Goal: Information Seeking & Learning: Check status

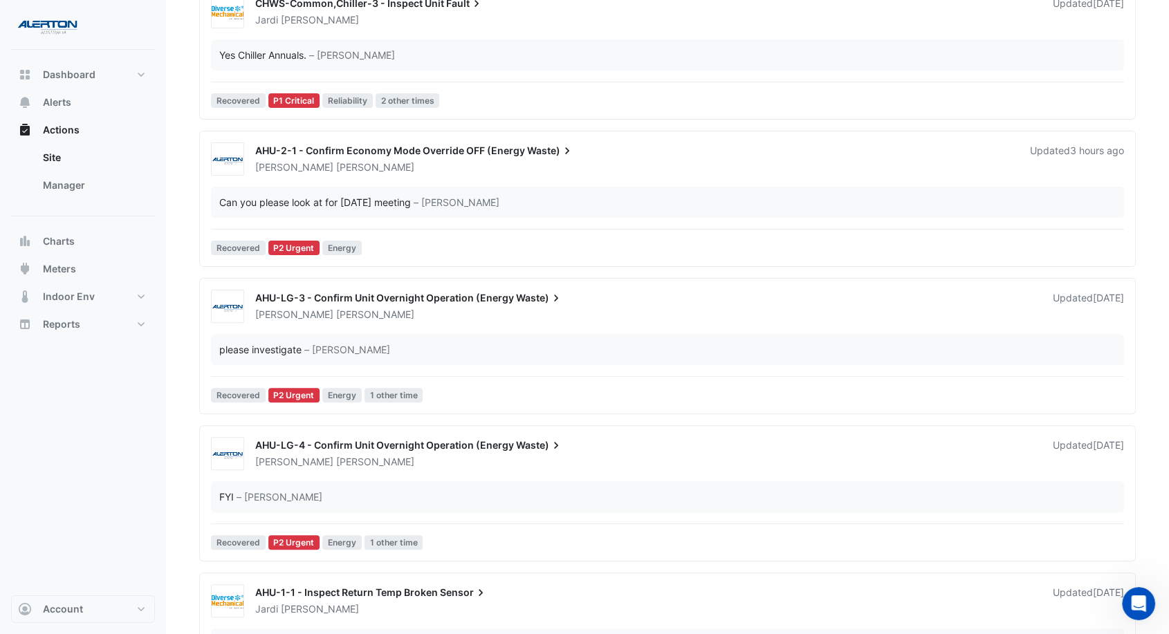
click at [405, 174] on div "AHU-2-1 - Confirm Economy Mode Override OFF (Energy Waste) [PERSON_NAME] Update…" at bounding box center [667, 159] width 924 height 33
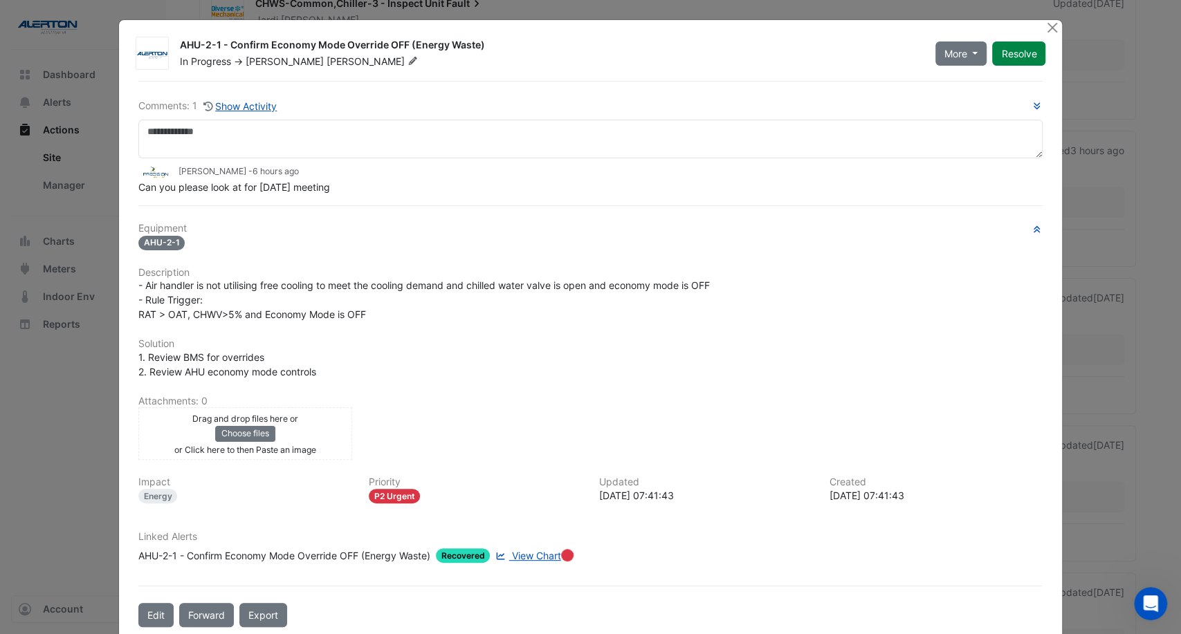
click at [528, 550] on span "View Chart" at bounding box center [536, 556] width 49 height 12
click at [1045, 20] on button "Close" at bounding box center [1052, 27] width 15 height 15
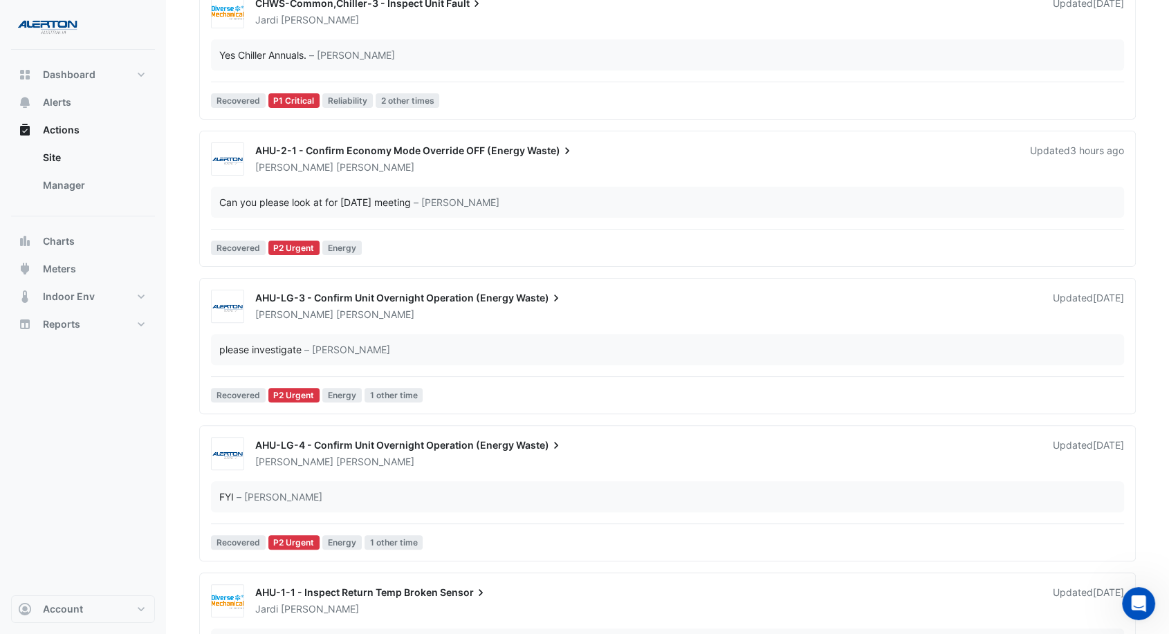
click at [526, 169] on div "[PERSON_NAME]" at bounding box center [634, 167] width 761 height 14
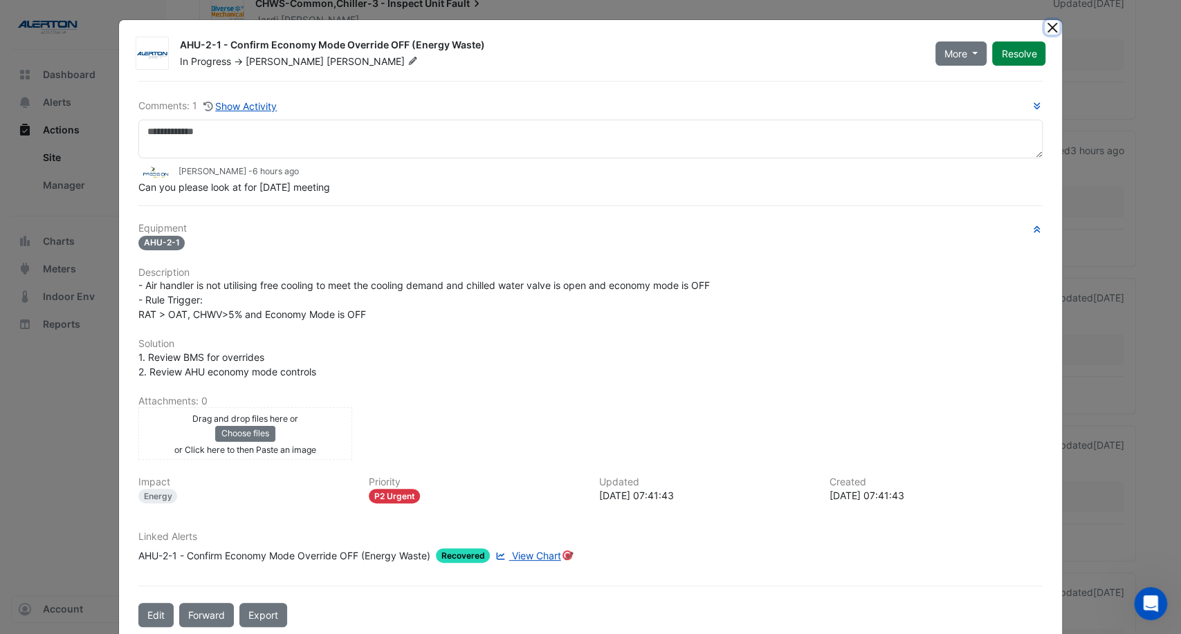
click at [1049, 24] on button "Close" at bounding box center [1052, 27] width 15 height 15
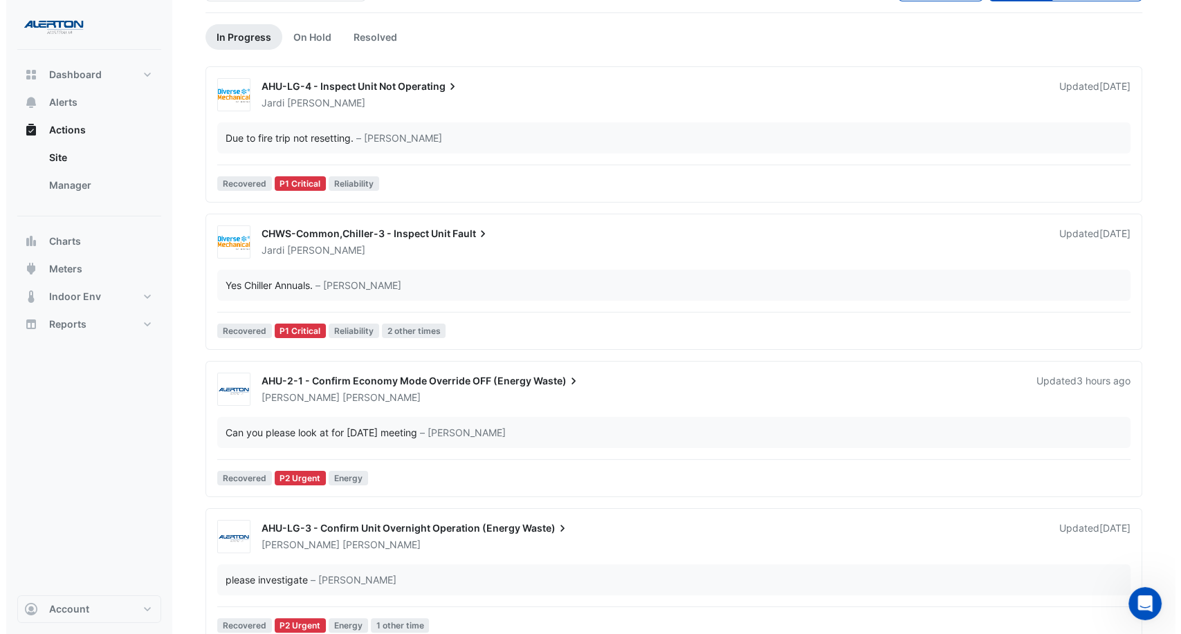
scroll to position [33, 0]
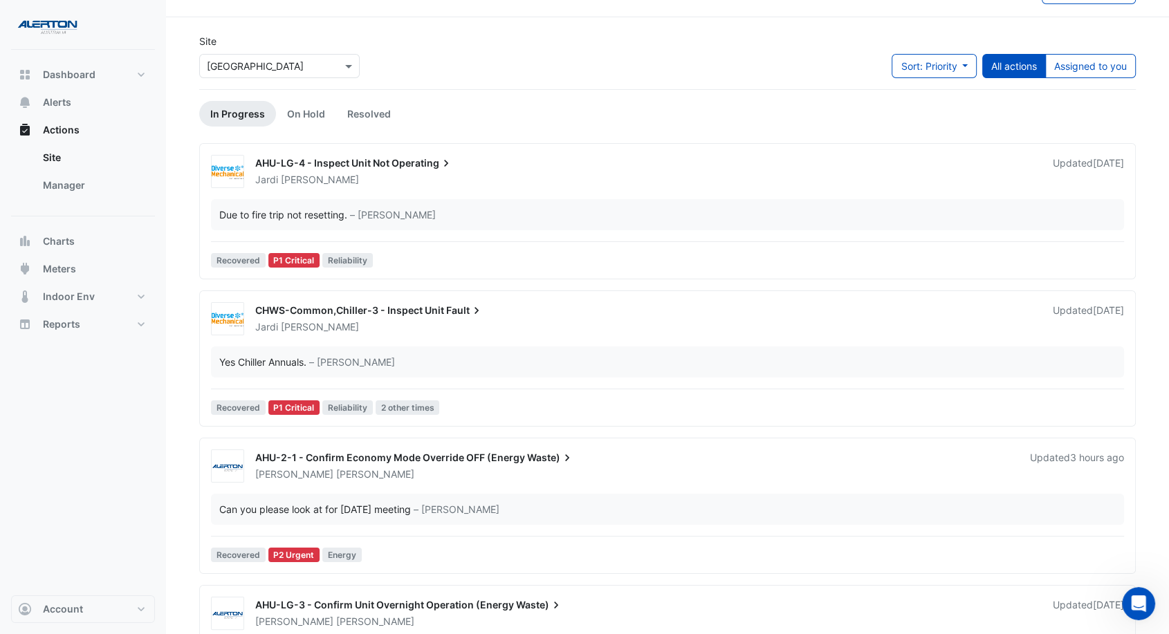
click at [488, 174] on div "[PERSON_NAME]" at bounding box center [646, 180] width 784 height 14
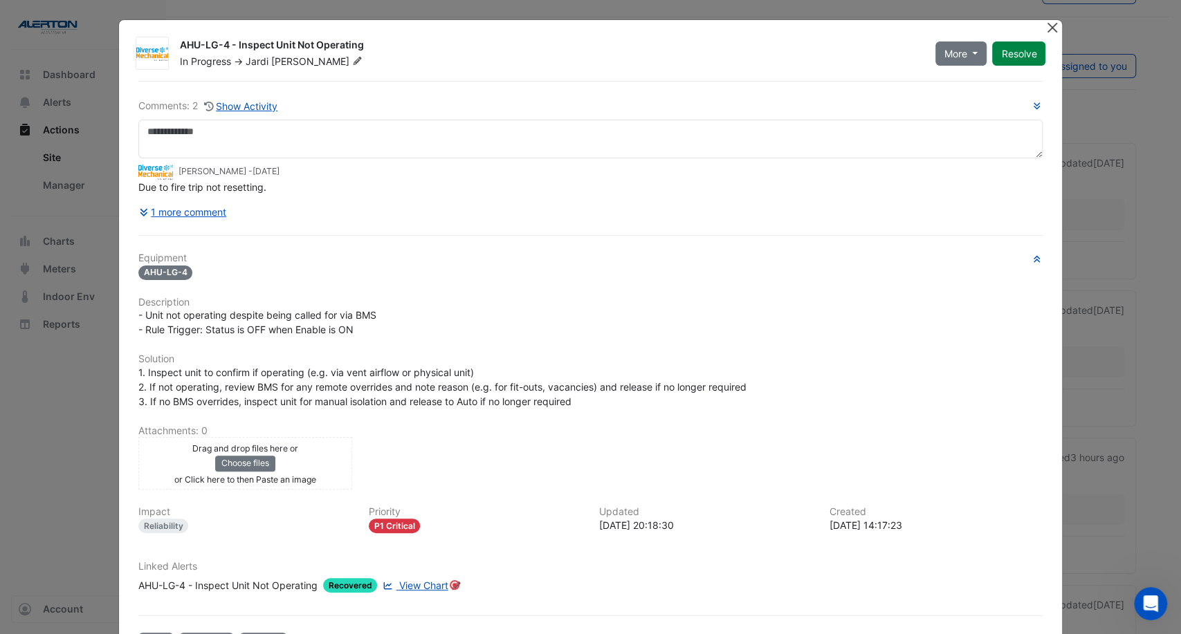
click at [1049, 26] on button "Close" at bounding box center [1052, 27] width 15 height 15
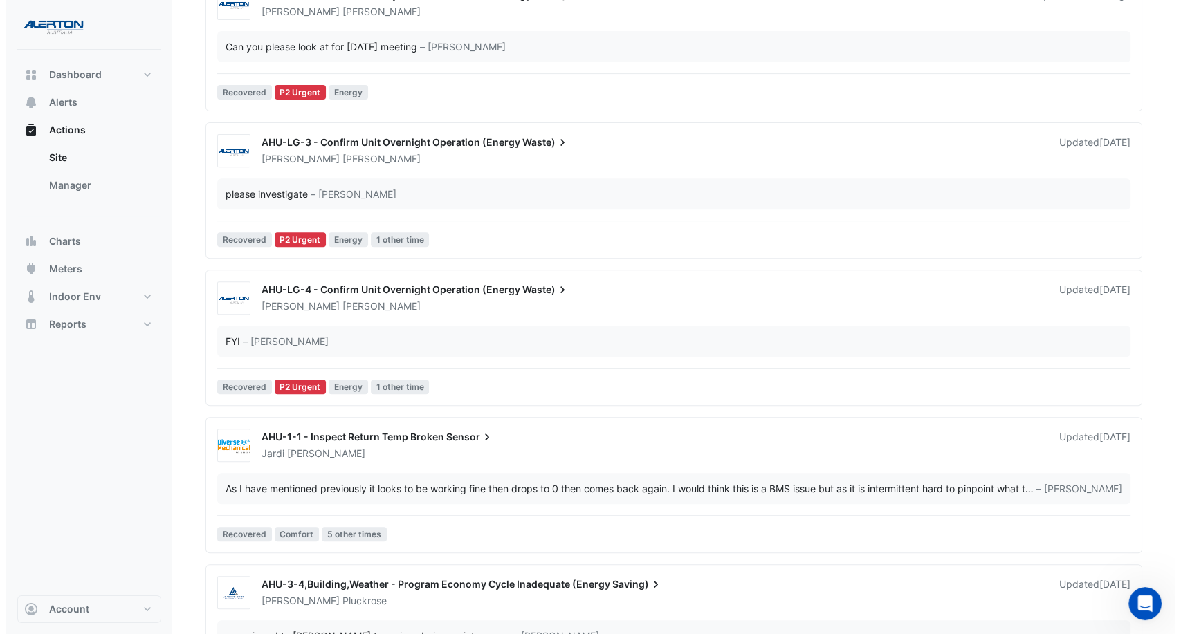
scroll to position [570, 0]
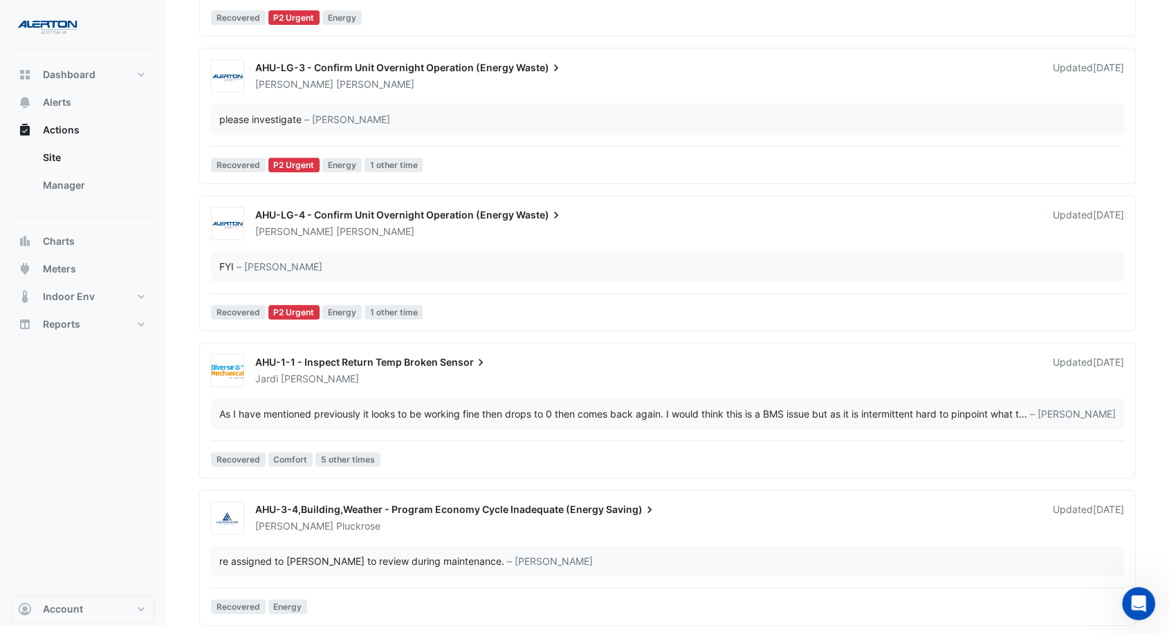
click at [476, 401] on div "As I have mentioned previously it looks to be working fine then drops to 0 then…" at bounding box center [667, 413] width 913 height 31
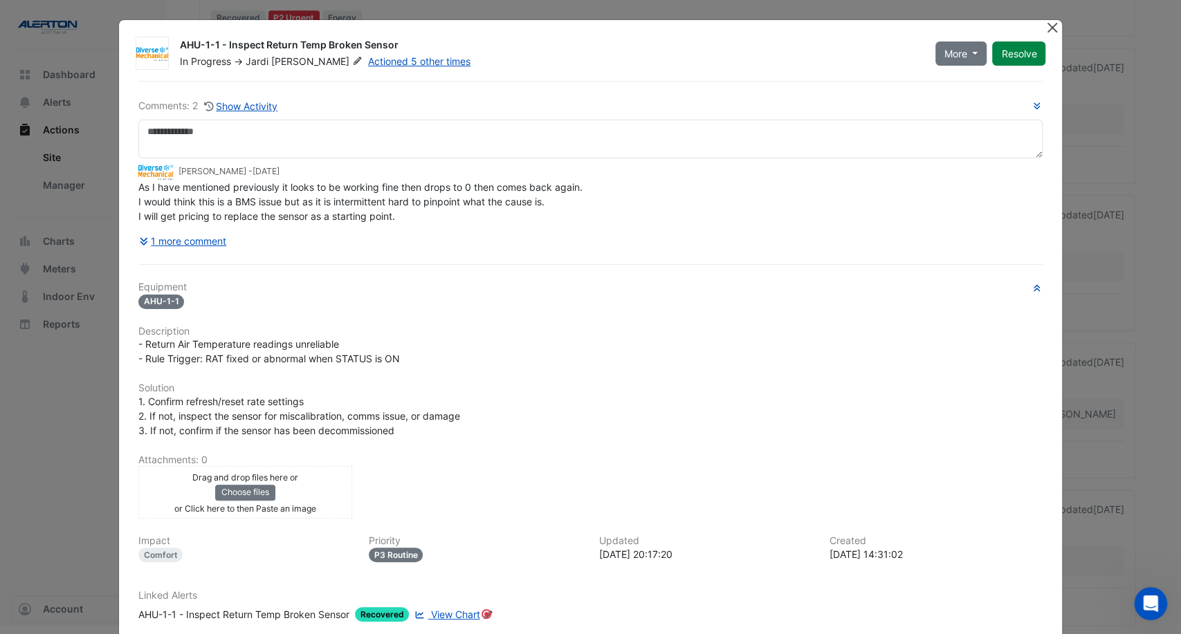
click at [1049, 27] on button "Close" at bounding box center [1052, 27] width 15 height 15
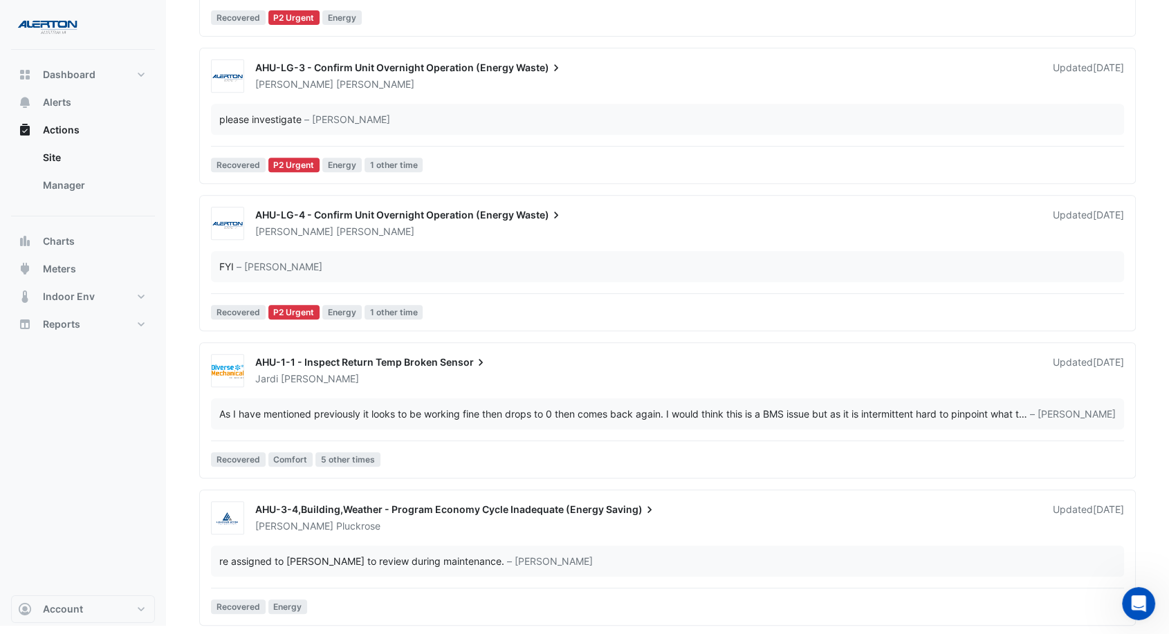
click at [582, 531] on div "AHU-3-4,Building,Weather - Program Economy Cycle Inadequate (Energy Saving) [PE…" at bounding box center [667, 518] width 924 height 33
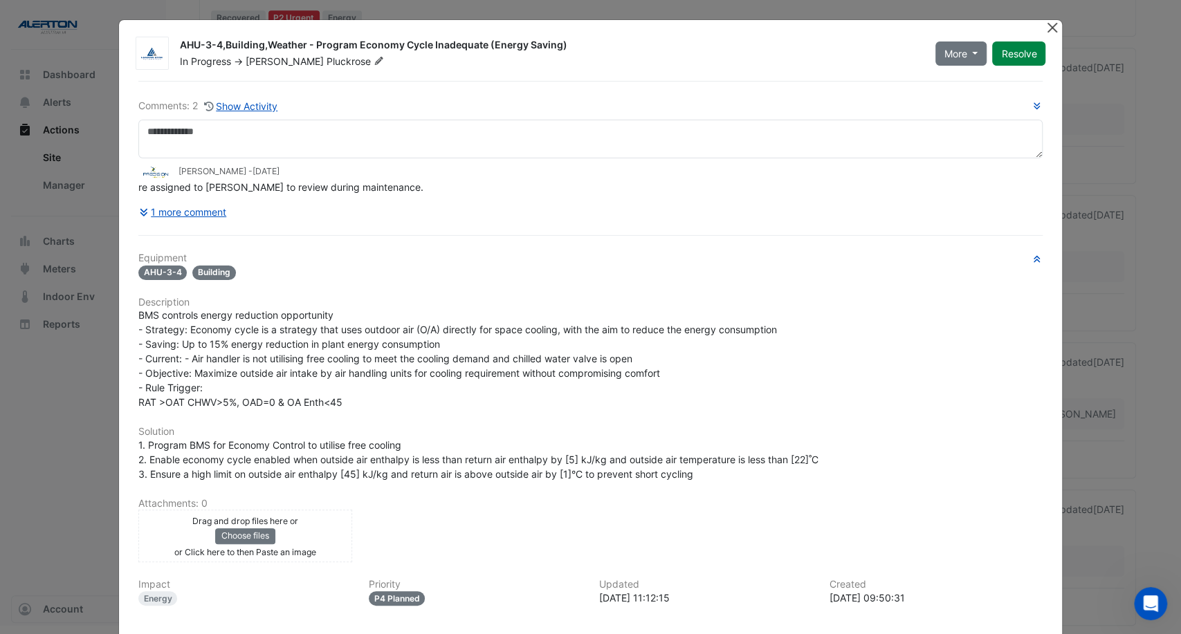
click at [1051, 27] on button "Close" at bounding box center [1052, 27] width 15 height 15
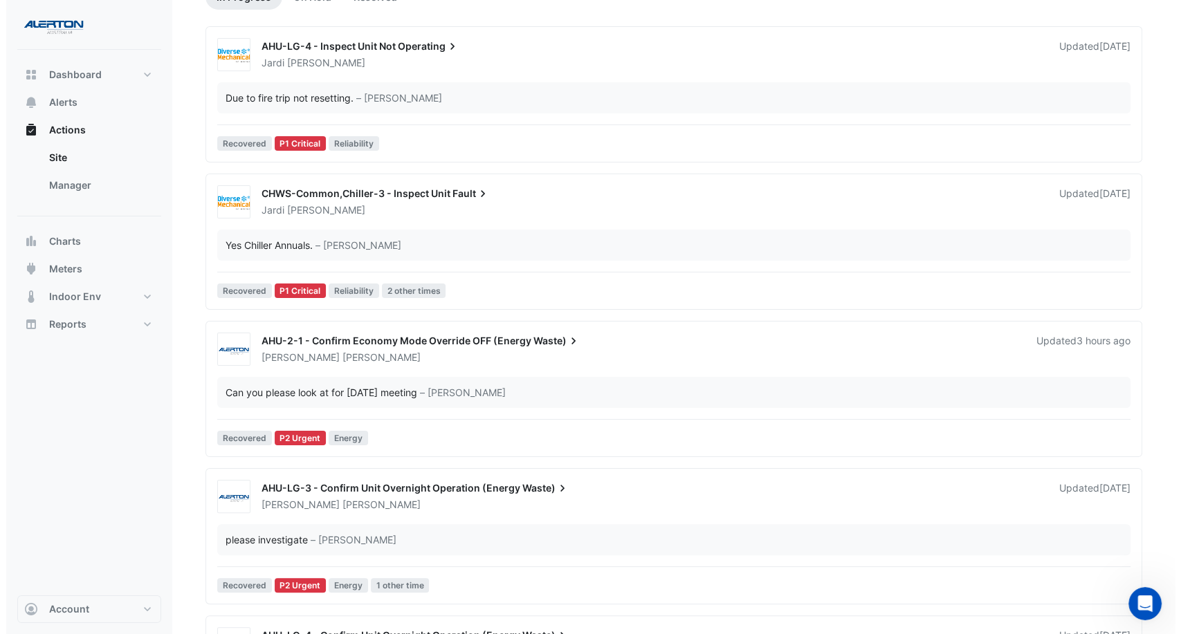
scroll to position [307, 0]
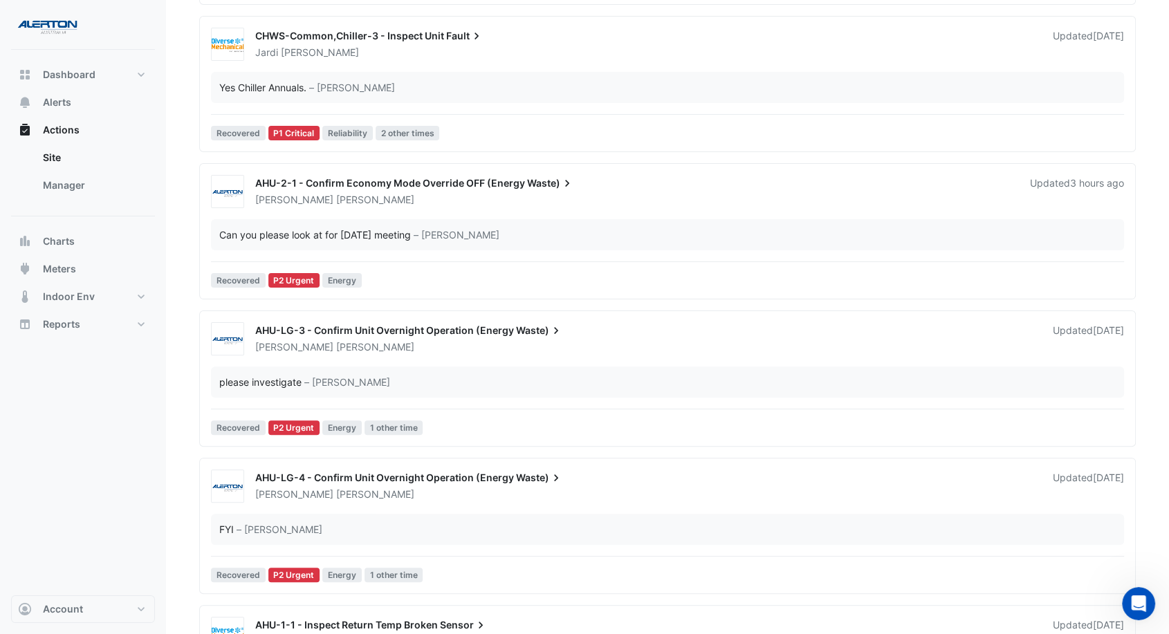
click at [424, 216] on div "AHU-2-1 - Confirm Economy Mode Override OFF (Energy Waste) [PERSON_NAME] Update…" at bounding box center [667, 234] width 924 height 118
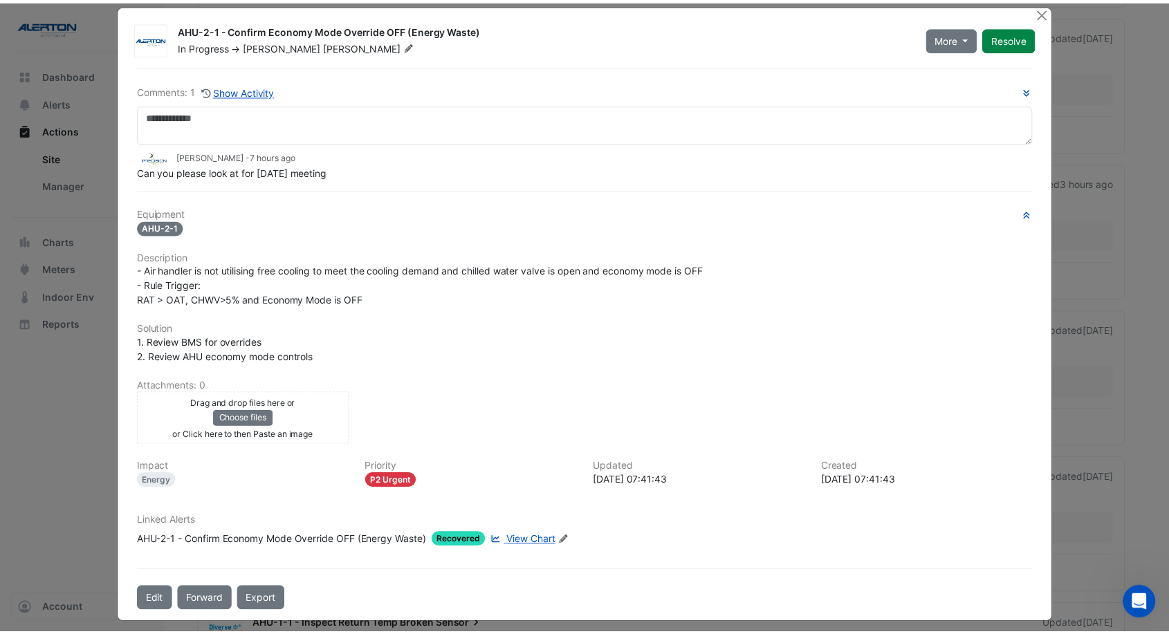
scroll to position [19, 0]
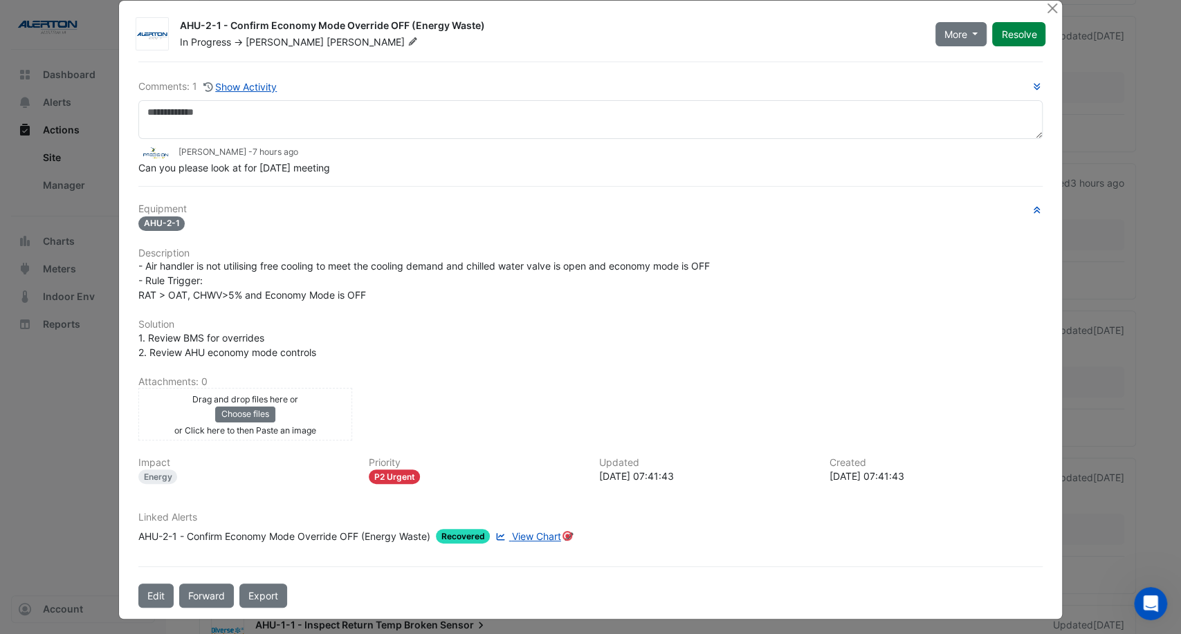
click at [1035, 7] on div "AHU-2-1 - Confirm Economy Mode Override OFF (Energy Waste) In Progress -> [PERS…" at bounding box center [591, 310] width 944 height 618
click at [1052, 9] on button "Close" at bounding box center [1052, 8] width 15 height 15
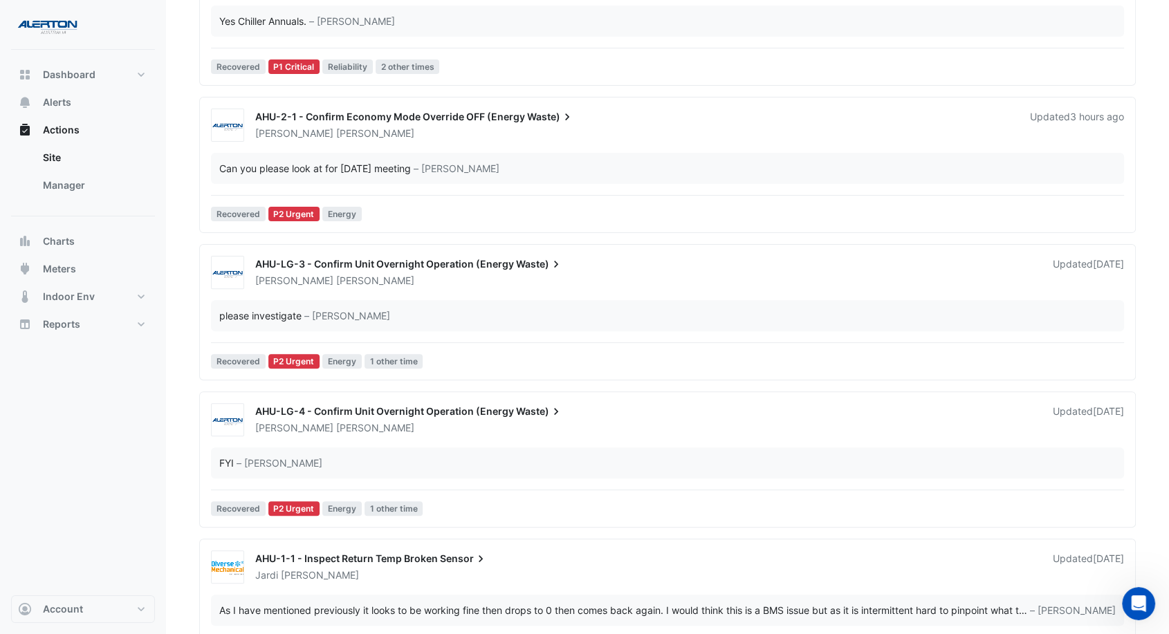
scroll to position [461, 0]
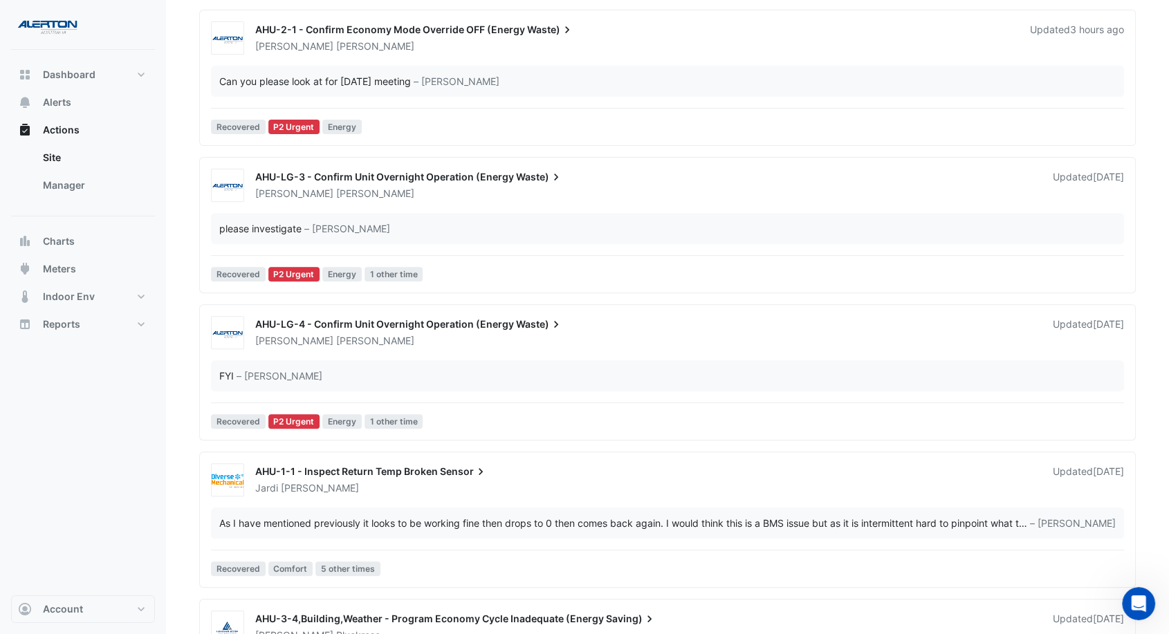
click at [470, 345] on div "[PERSON_NAME]" at bounding box center [646, 341] width 784 height 14
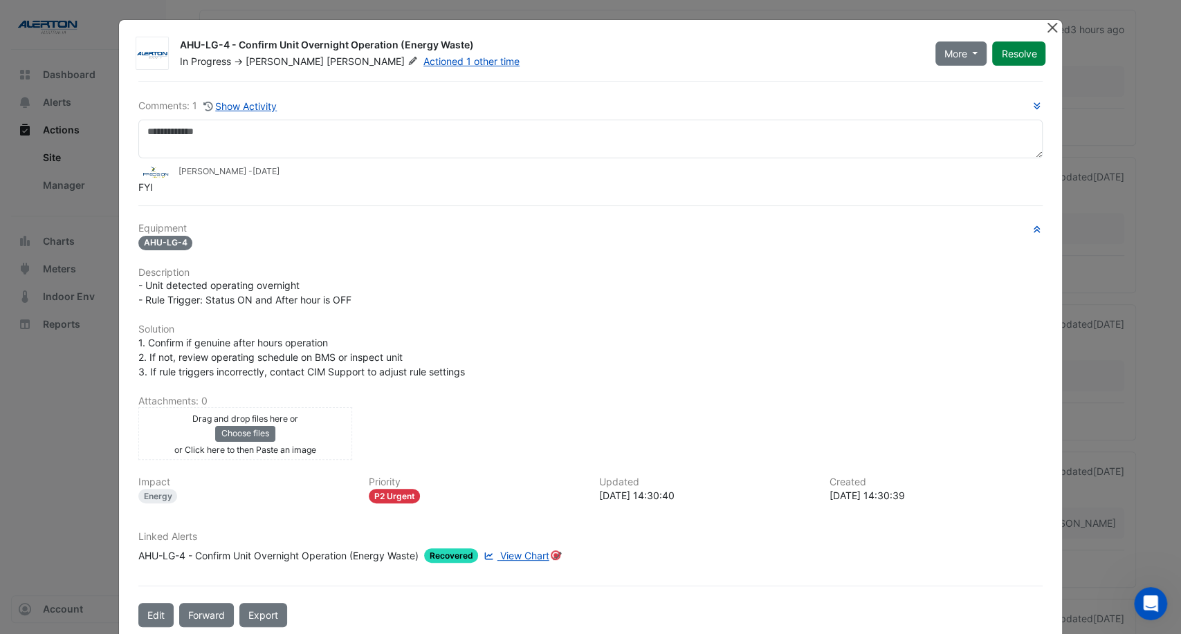
click at [1047, 22] on button "Close" at bounding box center [1052, 27] width 15 height 15
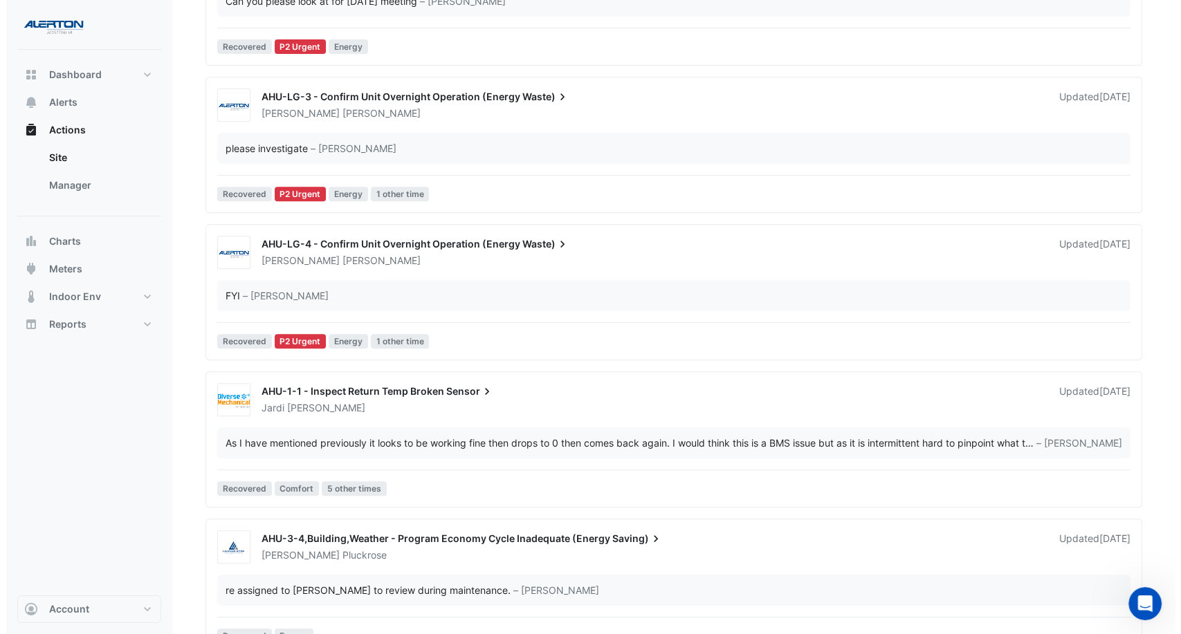
scroll to position [570, 0]
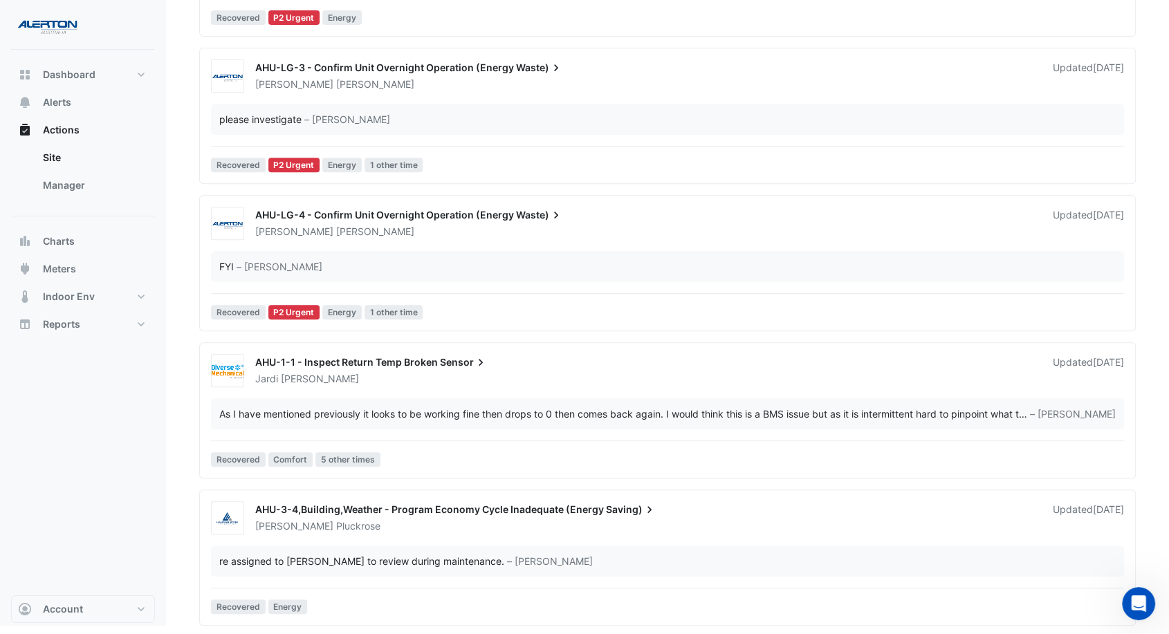
click at [540, 546] on div "re assigned to [PERSON_NAME] to review during maintenance. – [PERSON_NAME]" at bounding box center [667, 561] width 913 height 31
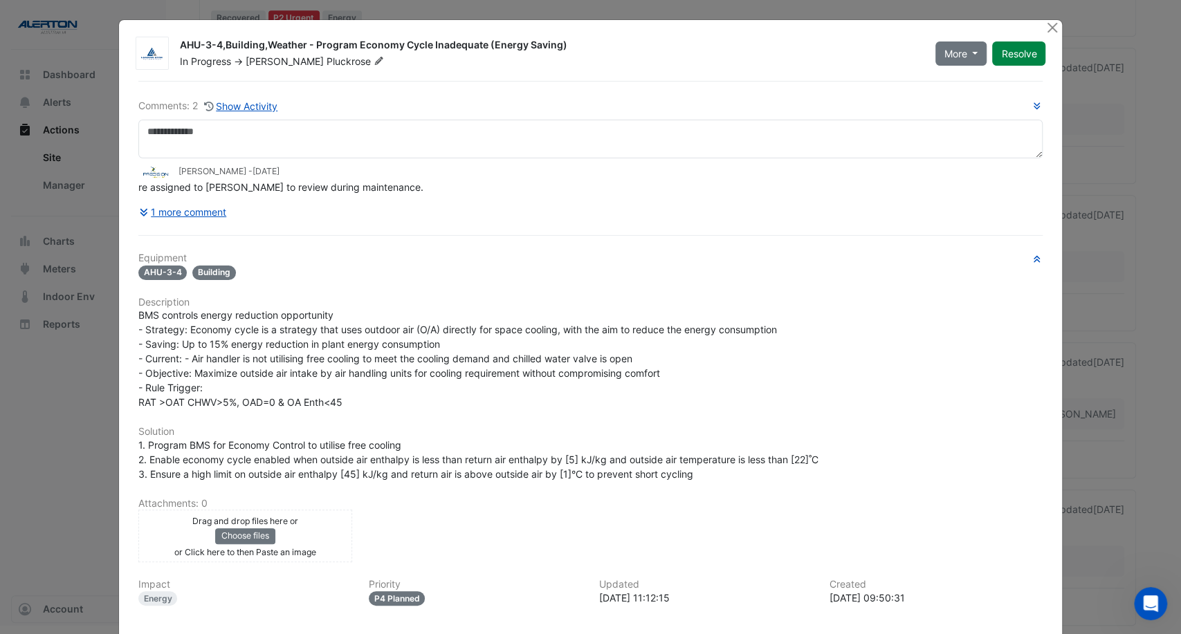
click at [625, 420] on div "Equipment AHU-3-4 Building Description BMS controls energy reduction opportunit…" at bounding box center [590, 465] width 905 height 424
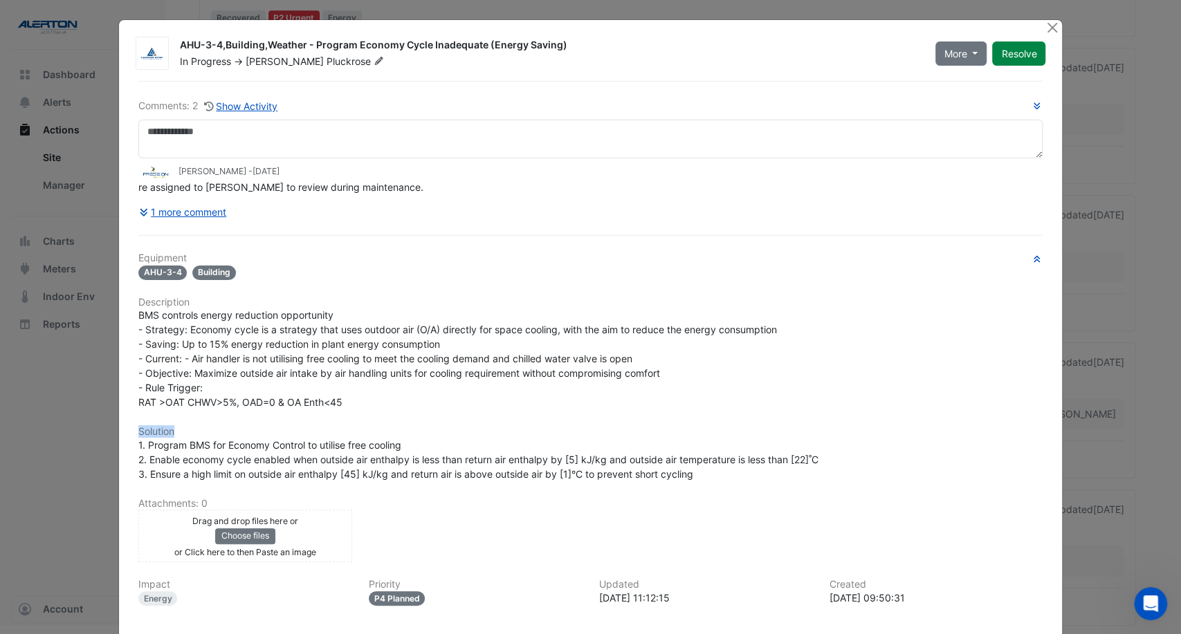
click at [625, 420] on div "Equipment AHU-3-4 Building Description BMS controls energy reduction opportunit…" at bounding box center [590, 465] width 905 height 424
click at [1049, 26] on button "Close" at bounding box center [1052, 27] width 15 height 15
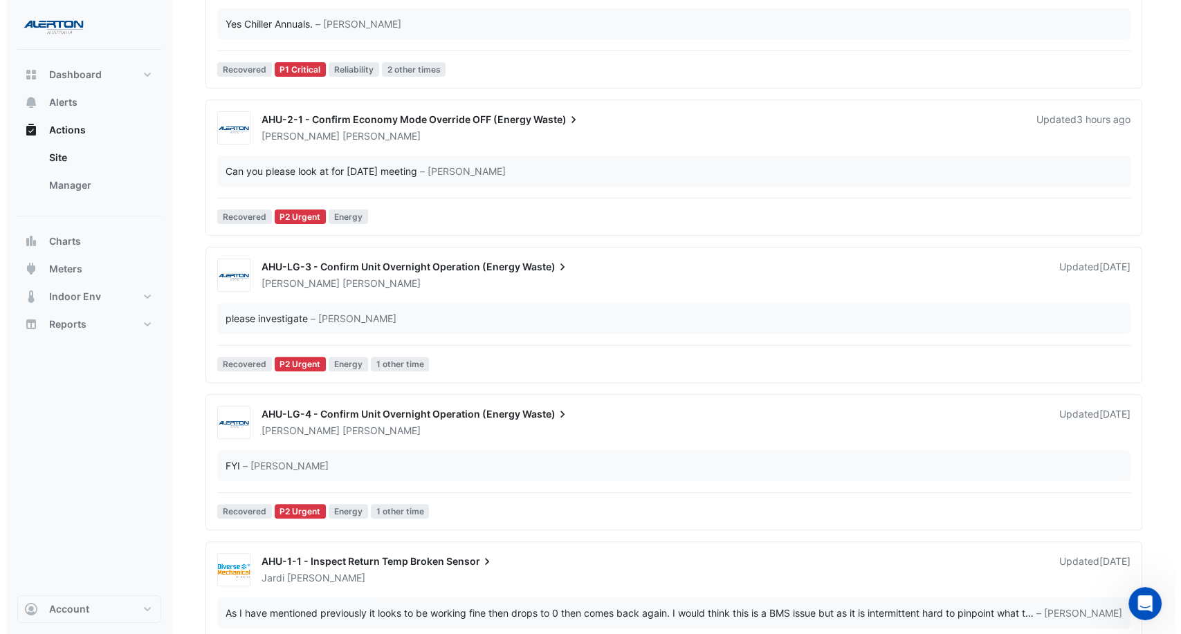
scroll to position [340, 0]
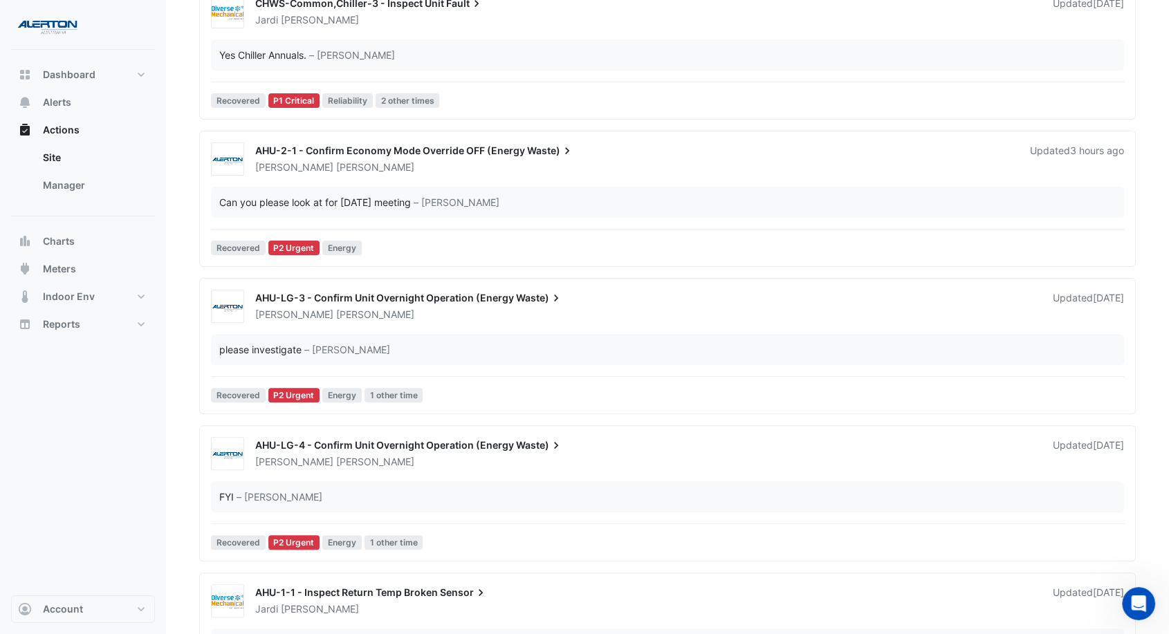
click at [597, 456] on div "[PERSON_NAME]" at bounding box center [646, 462] width 784 height 14
